Goal: Find contact information: Find contact information

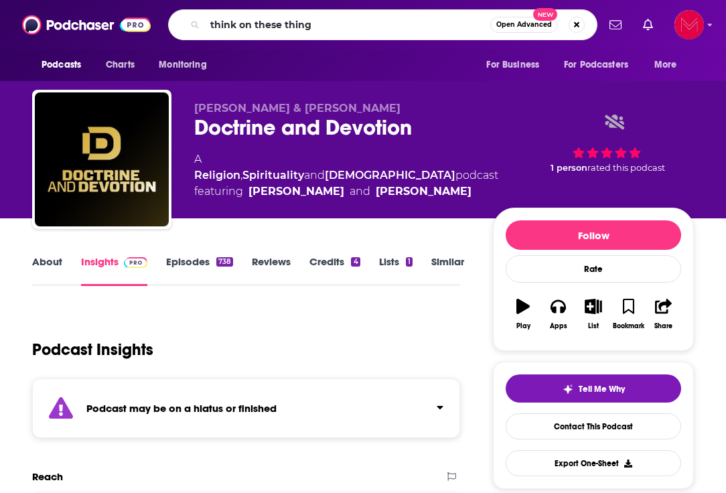
type input "think on these things"
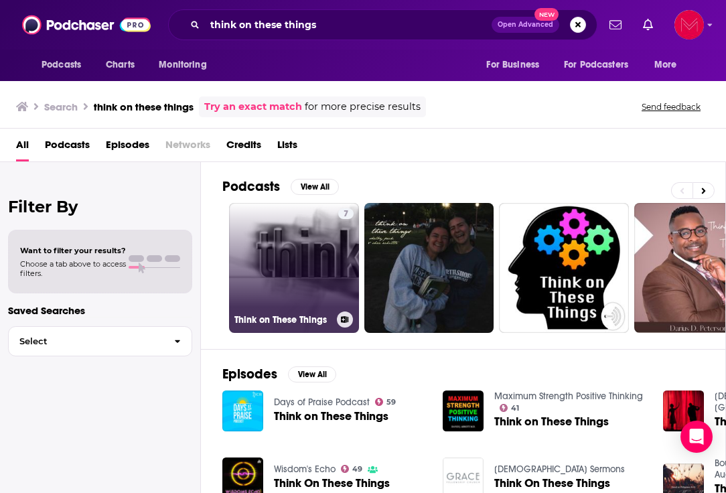
click at [289, 266] on link "7 Think on These Things" at bounding box center [294, 268] width 130 height 130
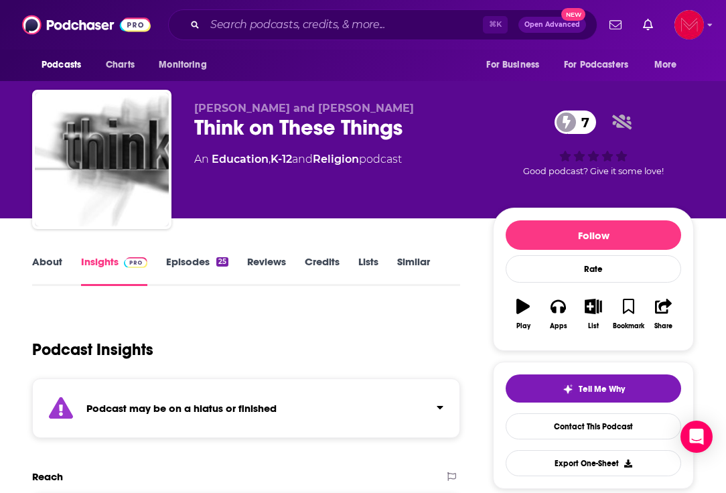
click at [323, 412] on div "Podcast may be on a hiatus or finished" at bounding box center [246, 408] width 428 height 60
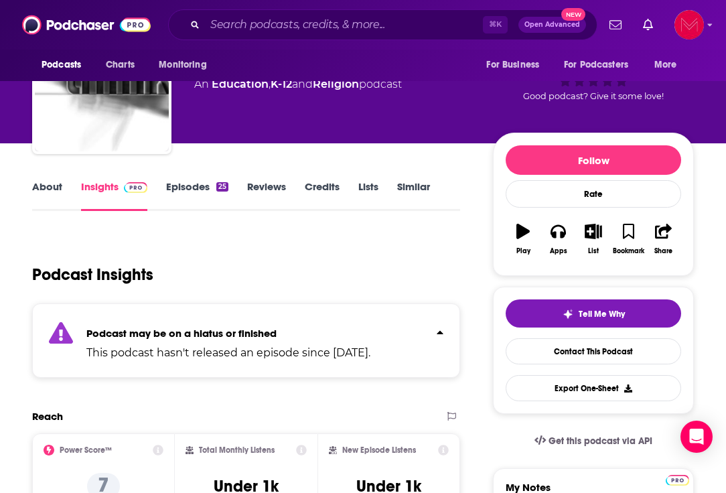
scroll to position [108, 0]
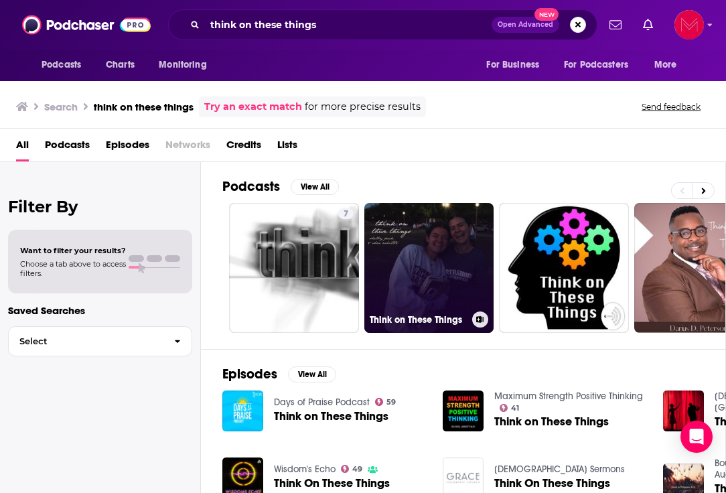
click at [441, 228] on link "Think on These Things" at bounding box center [429, 268] width 130 height 130
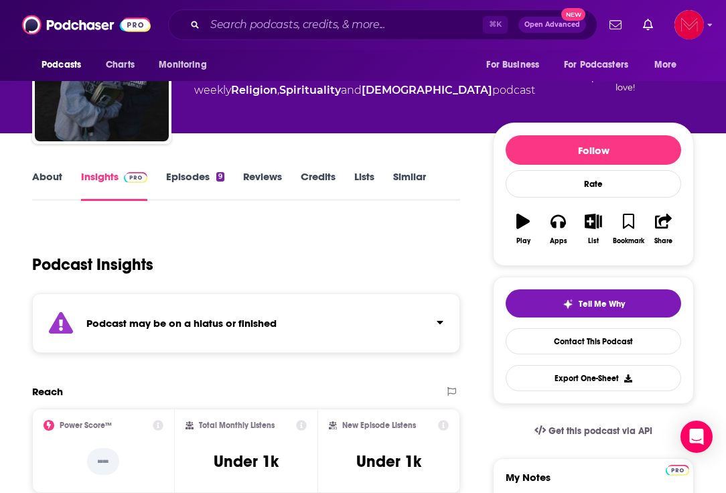
scroll to position [88, 0]
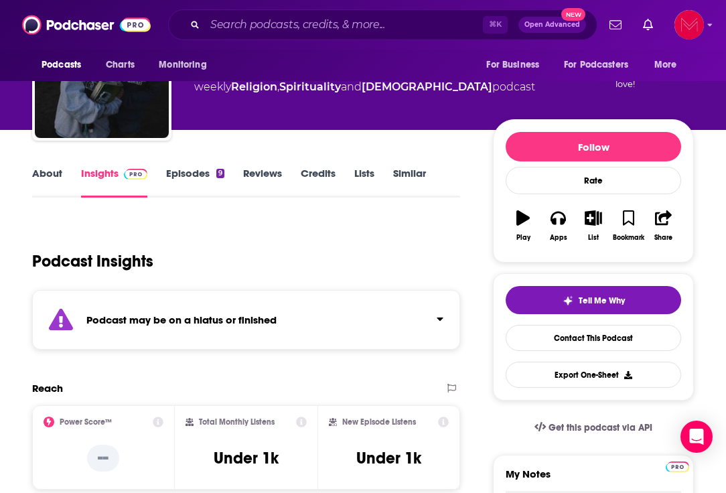
click at [416, 333] on div "Podcast may be on a hiatus or finished" at bounding box center [246, 320] width 428 height 60
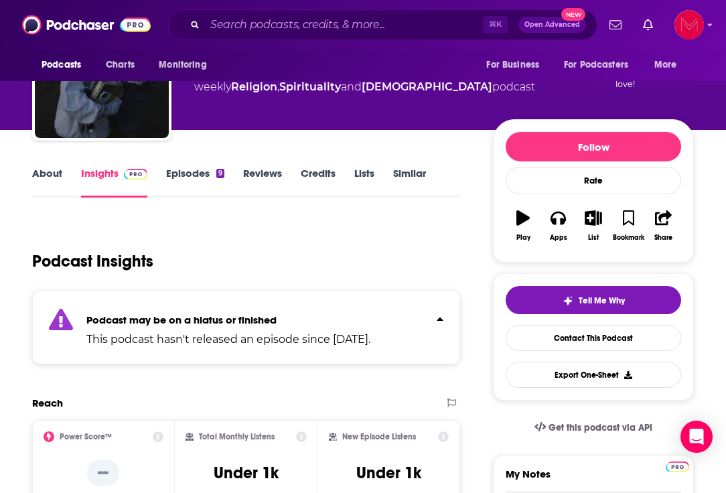
click at [418, 333] on div "Podcast may be on a hiatus or finished This podcast hasn't released an episode …" at bounding box center [246, 327] width 428 height 74
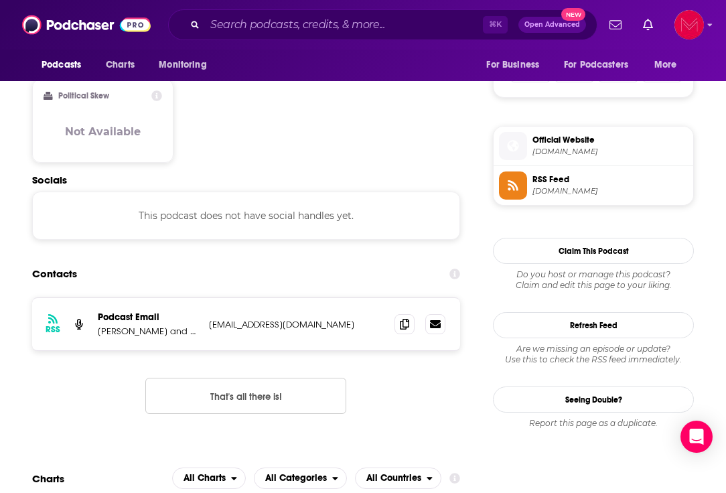
scroll to position [905, 0]
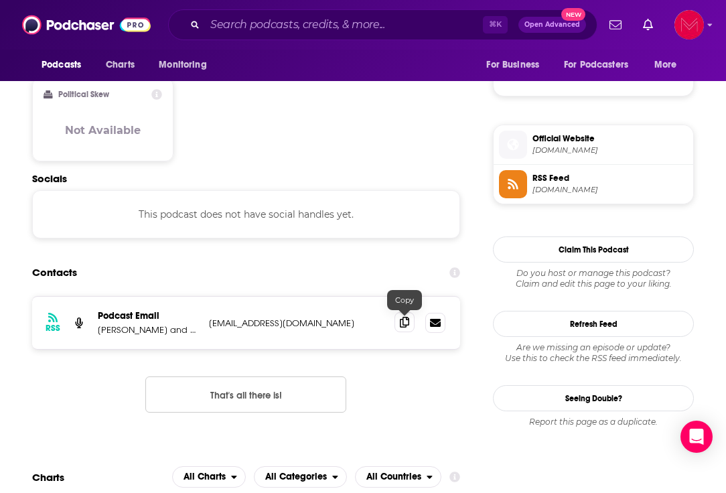
click at [402, 323] on icon at bounding box center [404, 322] width 9 height 11
click at [129, 314] on p "Podcast Email" at bounding box center [148, 315] width 100 height 11
click at [185, 314] on p "Podcast Email" at bounding box center [148, 315] width 100 height 11
click at [307, 328] on p "[EMAIL_ADDRESS][DOMAIN_NAME]" at bounding box center [296, 322] width 175 height 11
